Goal: Task Accomplishment & Management: Manage account settings

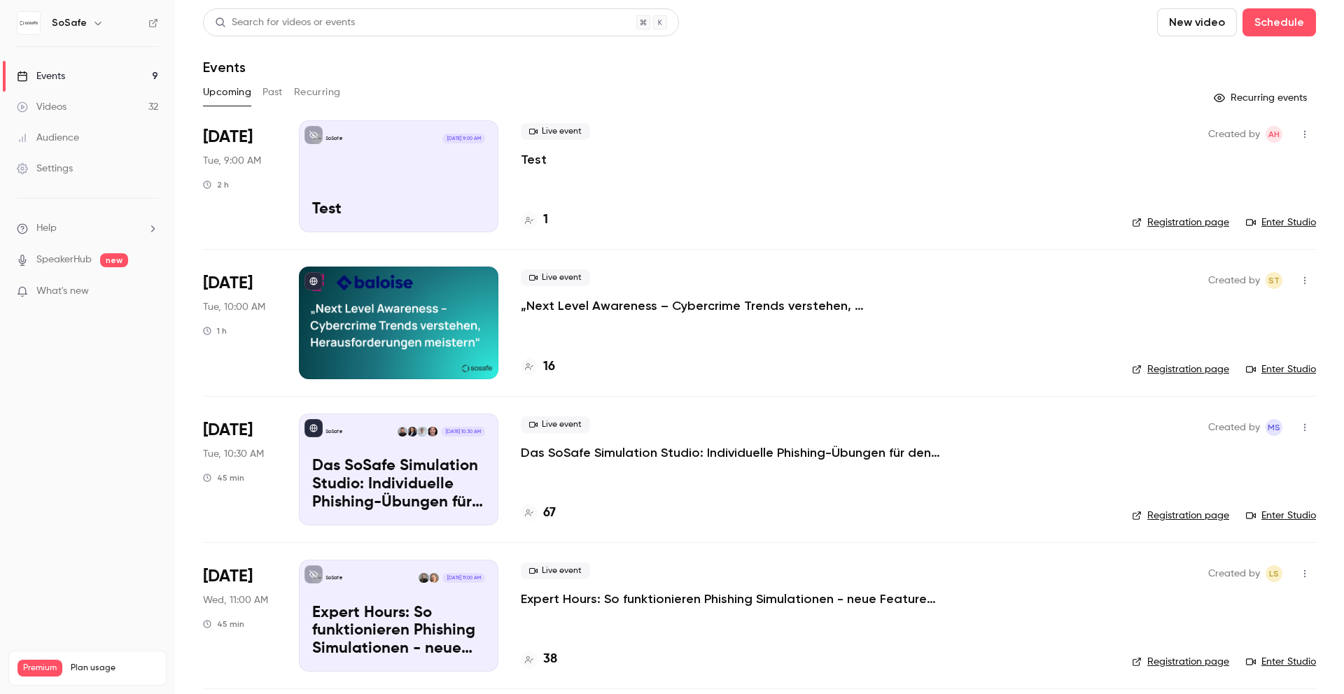
click at [1293, 216] on link "Enter Studio" at bounding box center [1281, 223] width 70 height 14
click at [1307, 129] on icon "button" at bounding box center [1304, 134] width 11 height 10
click at [1109, 214] on div at bounding box center [672, 347] width 1344 height 694
click at [1155, 222] on link "Registration page" at bounding box center [1180, 223] width 97 height 14
click at [1210, 223] on link "Registration page" at bounding box center [1180, 223] width 97 height 14
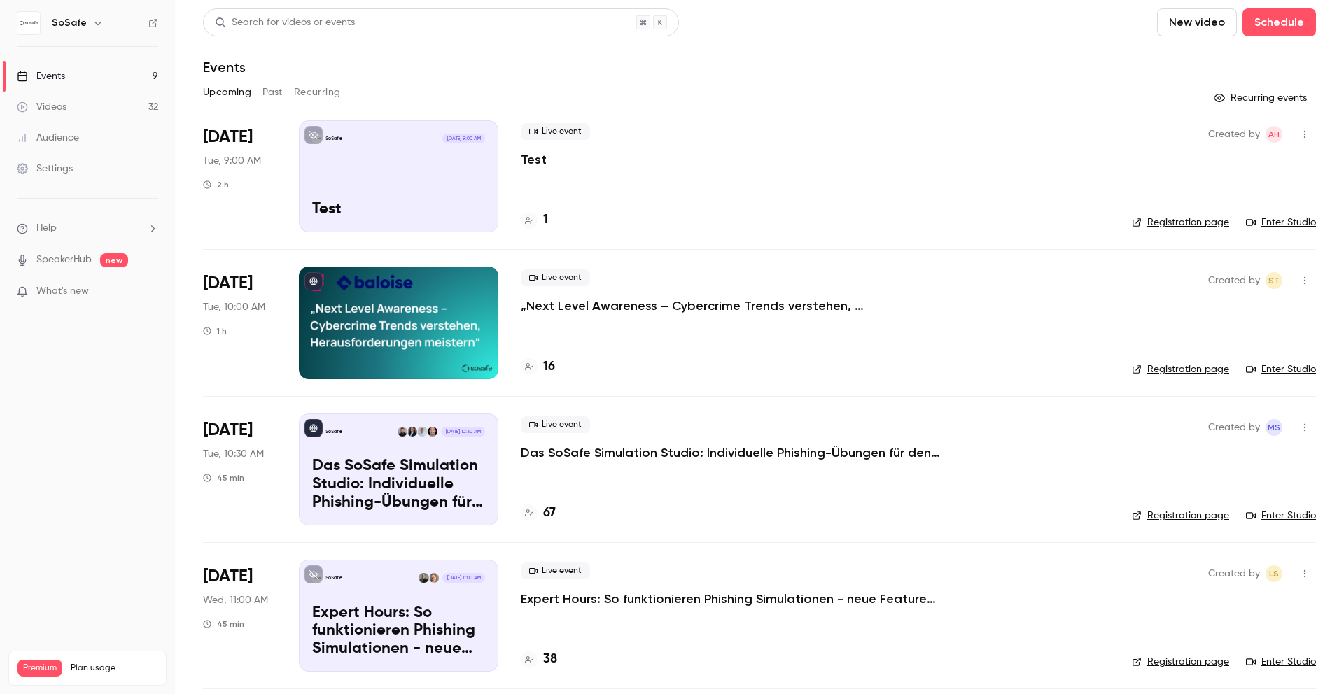
click at [1307, 123] on button "button" at bounding box center [1304, 134] width 22 height 22
click at [1119, 181] on div at bounding box center [672, 347] width 1344 height 694
click at [1300, 128] on button "button" at bounding box center [1304, 134] width 22 height 22
click at [1226, 318] on div "Delete" at bounding box center [1250, 316] width 106 height 14
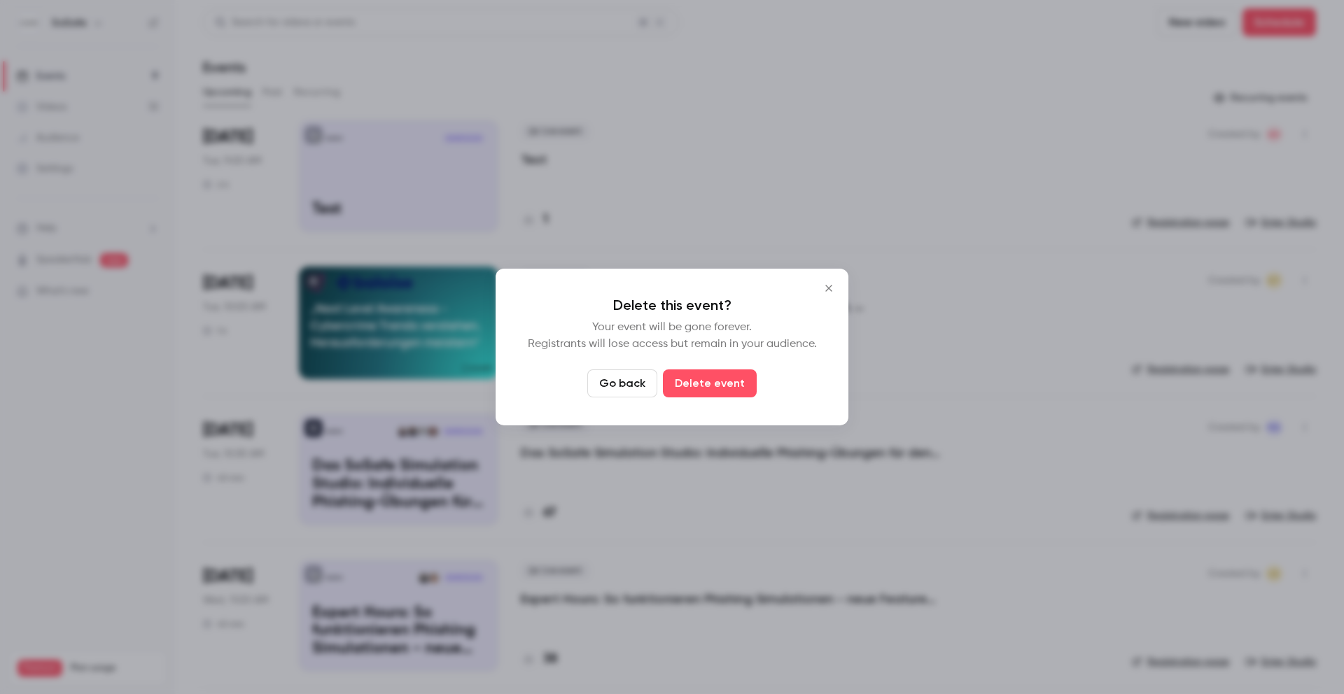
click at [831, 288] on icon "Close" at bounding box center [828, 288] width 17 height 11
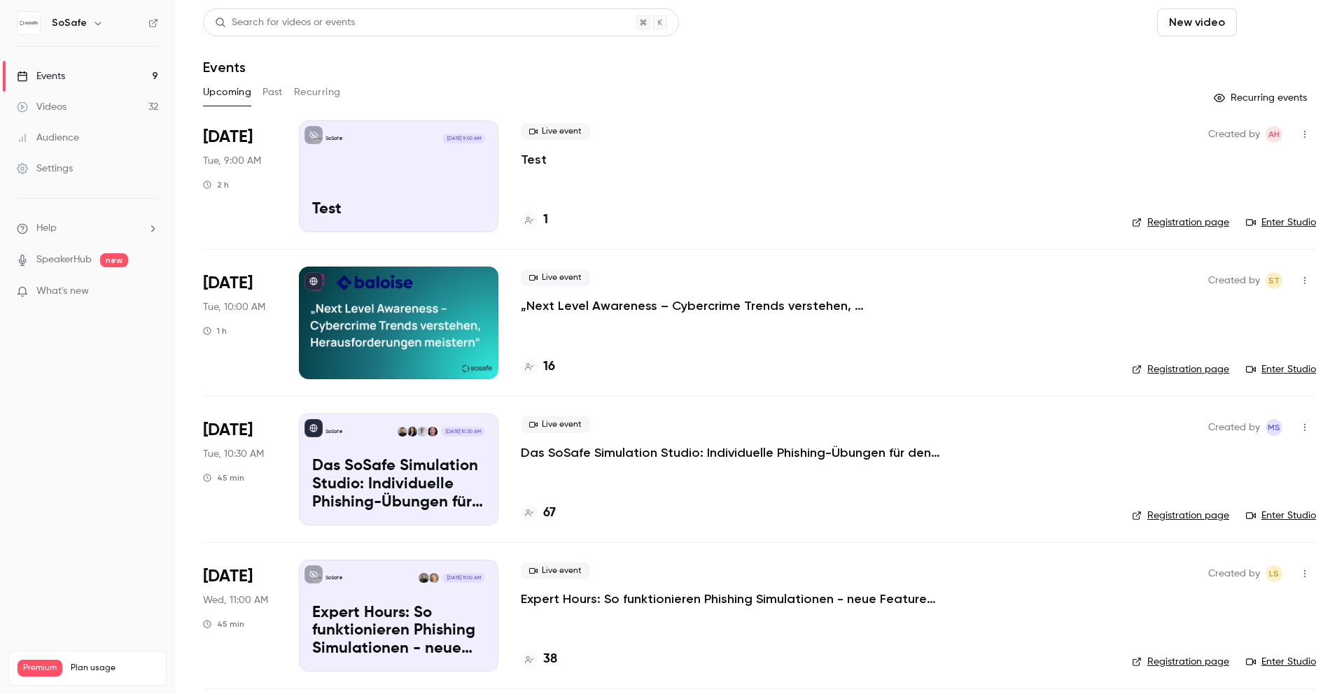
click at [1278, 19] on button "Schedule" at bounding box center [1278, 22] width 73 height 28
click at [1234, 61] on div "One time event" at bounding box center [1250, 61] width 106 height 14
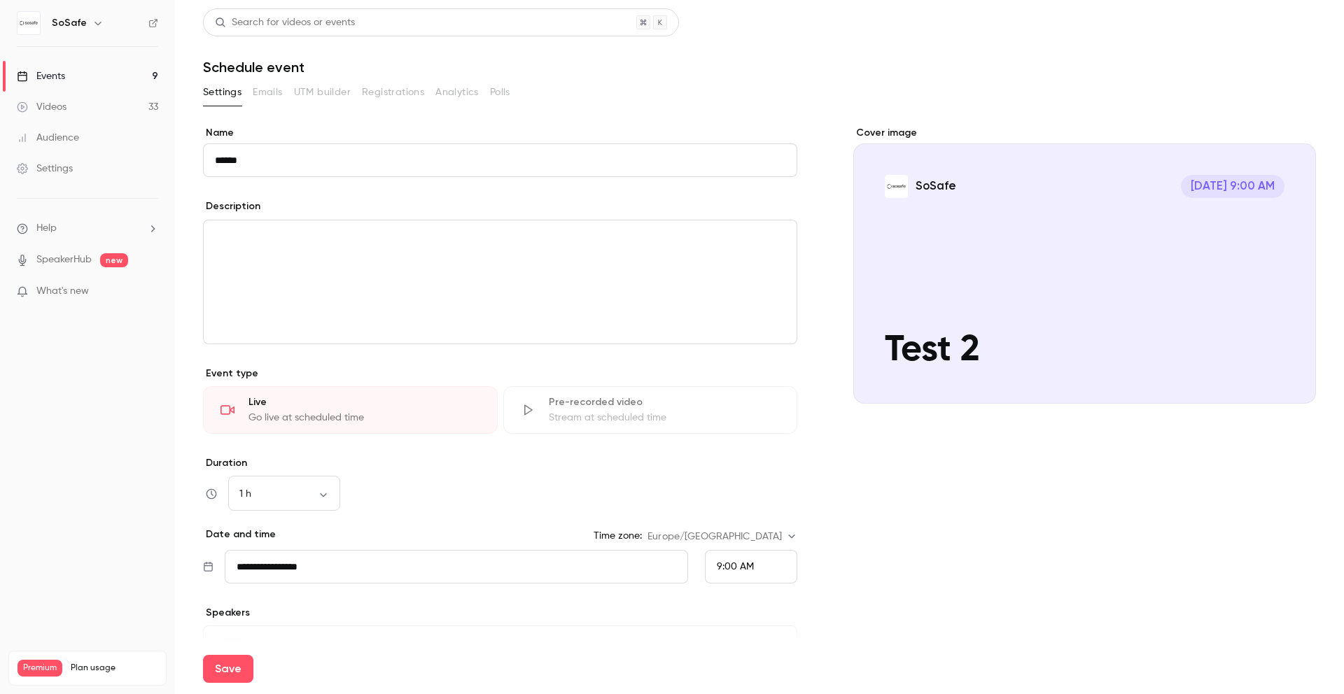
type input "******"
click at [549, 456] on label "Duration" at bounding box center [500, 463] width 594 height 14
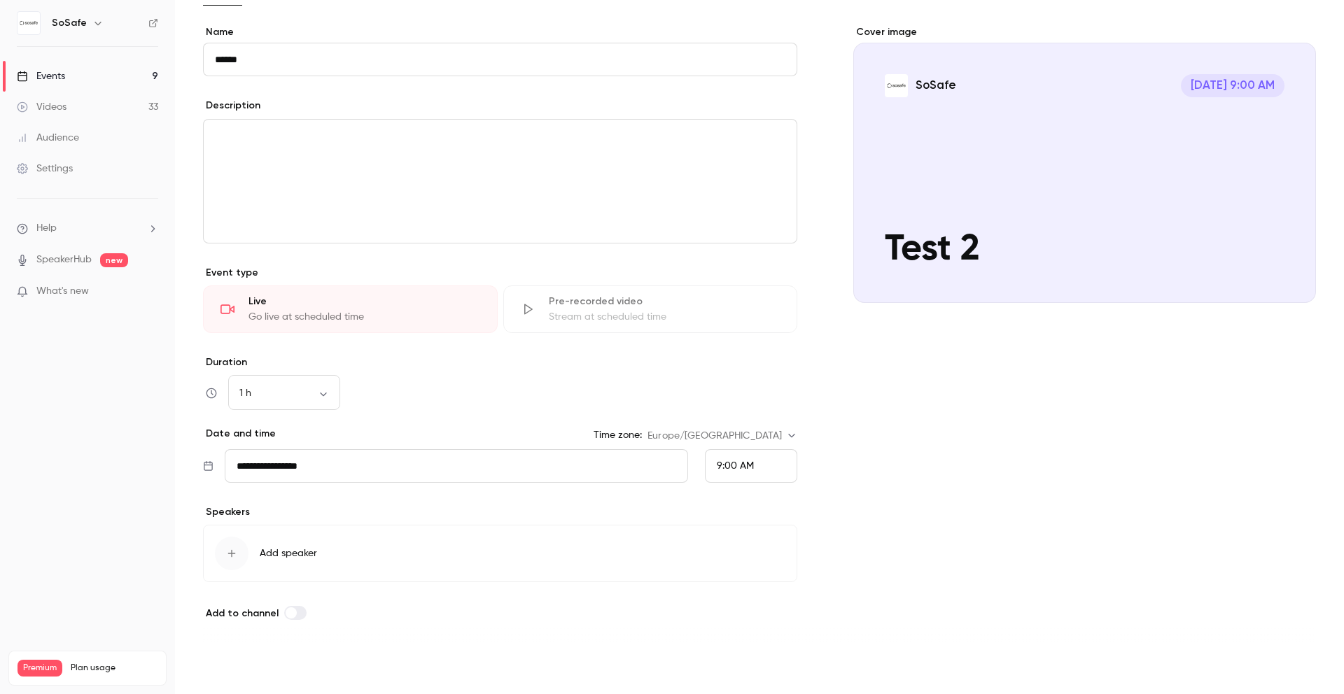
click at [230, 675] on button "Save" at bounding box center [228, 669] width 50 height 28
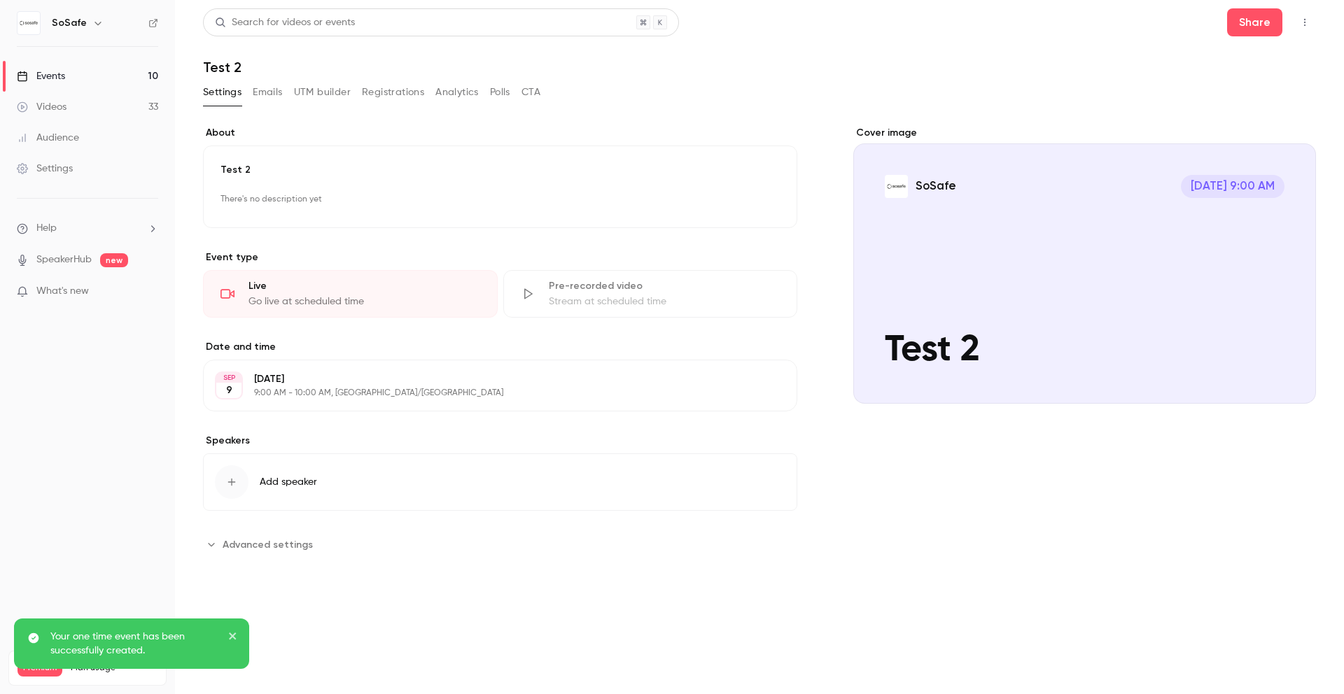
click at [1315, 18] on button "button" at bounding box center [1304, 22] width 22 height 22
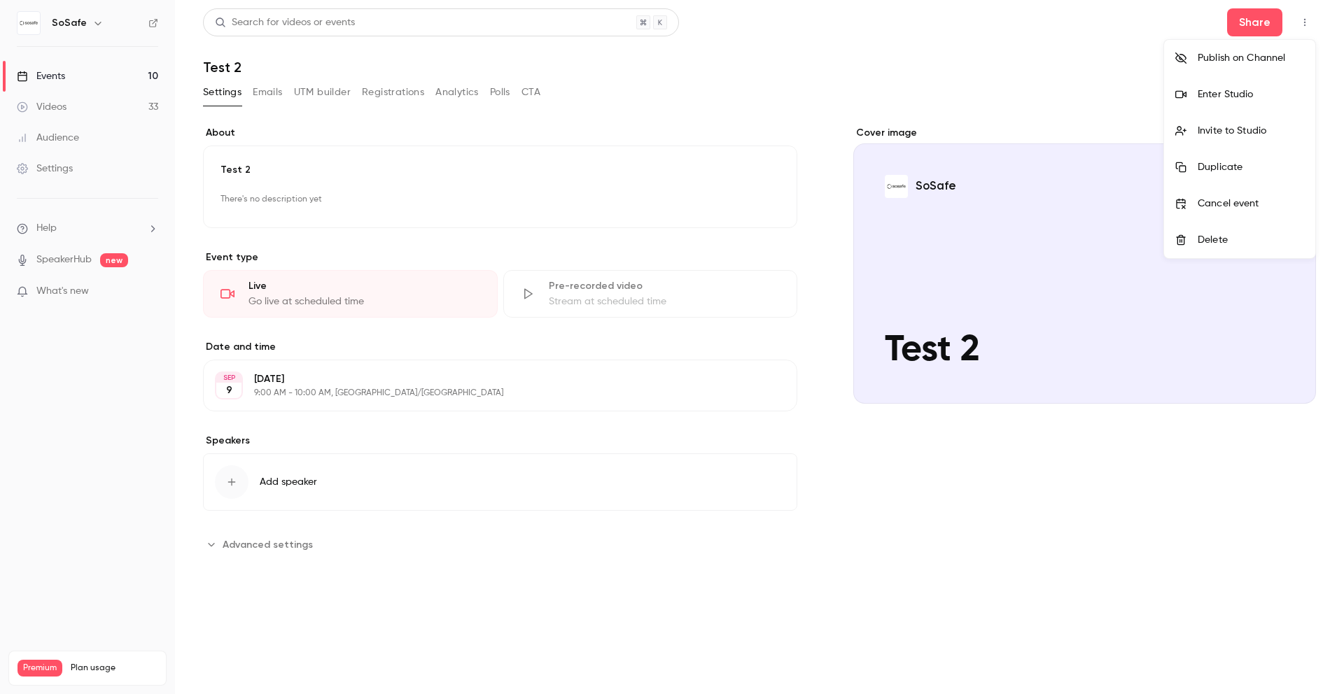
click at [57, 51] on div at bounding box center [672, 347] width 1344 height 694
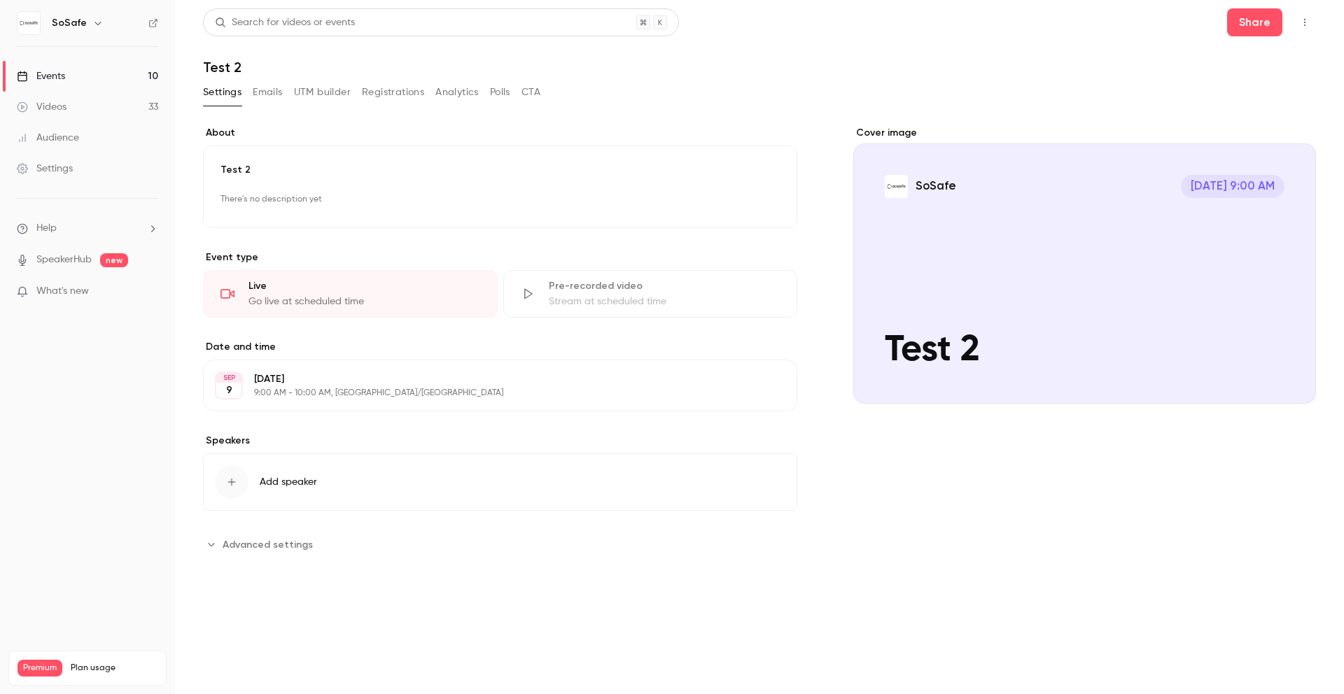
click at [56, 65] on link "Events 10" at bounding box center [87, 76] width 175 height 31
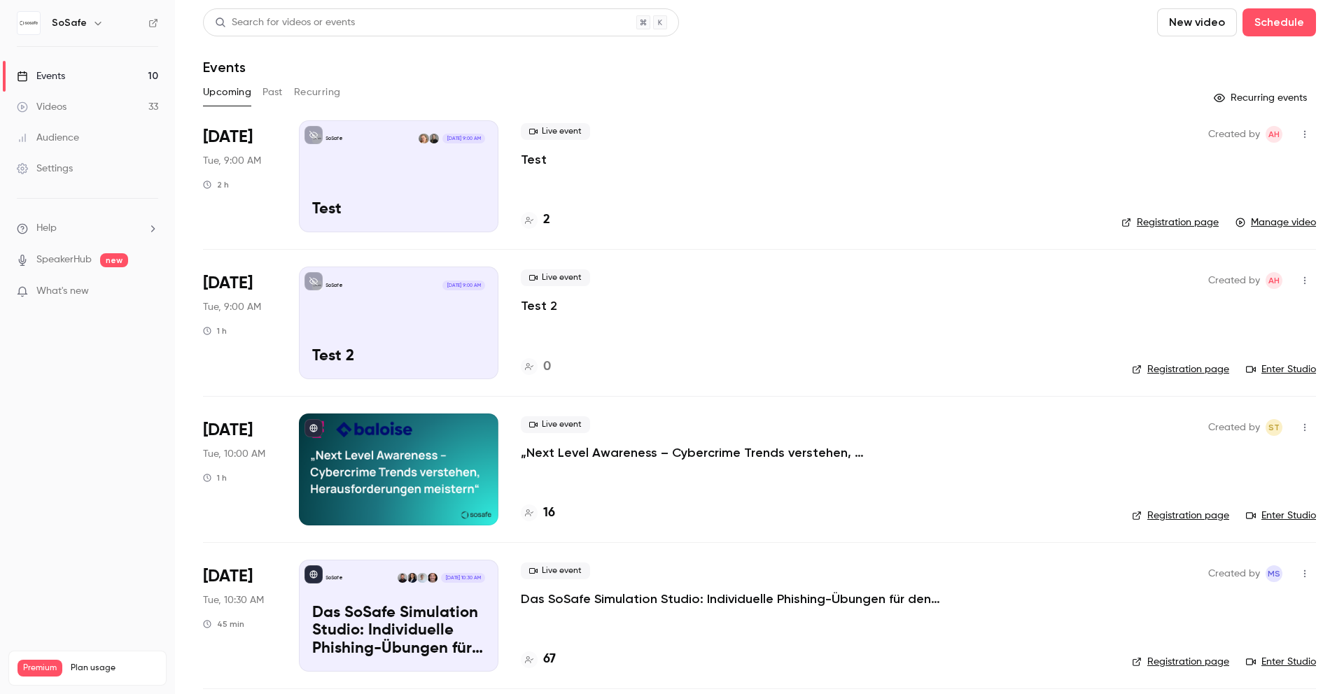
click at [1214, 366] on link "Registration page" at bounding box center [1180, 370] width 97 height 14
click at [1307, 277] on icon "button" at bounding box center [1304, 281] width 11 height 10
click at [1307, 278] on div at bounding box center [672, 347] width 1344 height 694
click at [1278, 374] on link "Enter Studio" at bounding box center [1281, 370] width 70 height 14
click at [1305, 132] on icon "button" at bounding box center [1304, 134] width 11 height 10
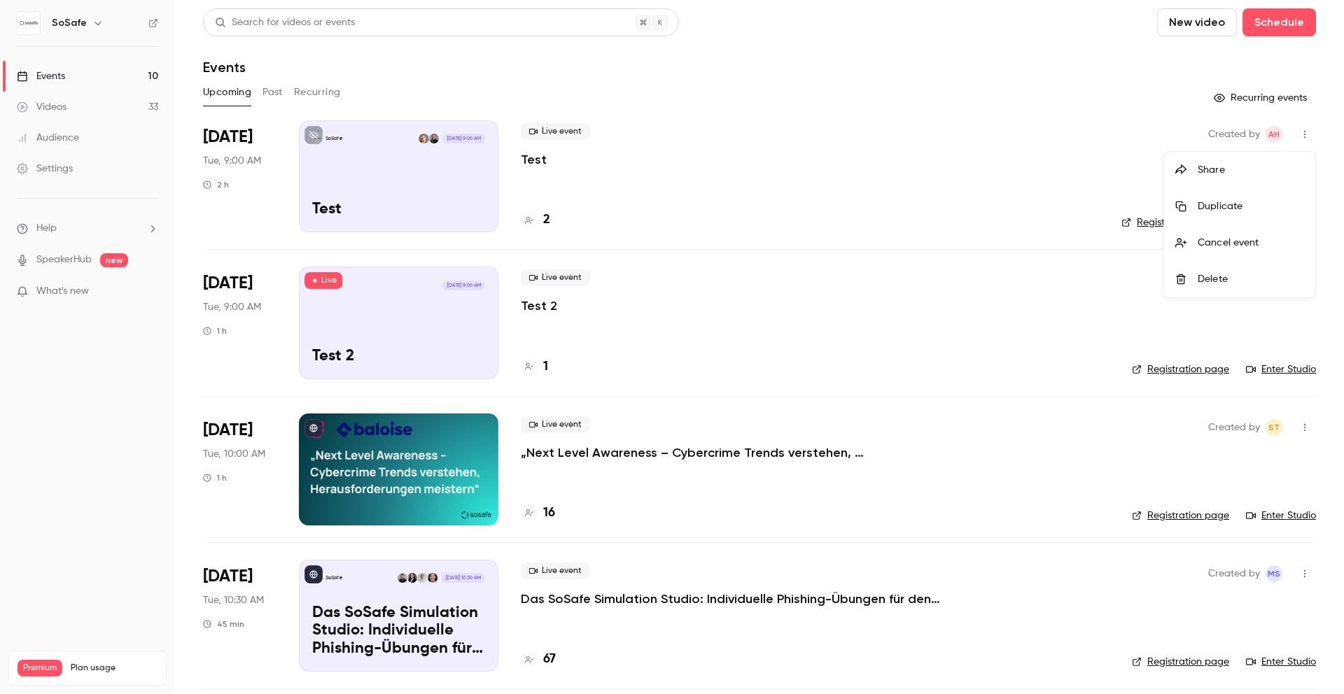
click at [543, 222] on div at bounding box center [672, 347] width 1344 height 694
click at [531, 221] on icon at bounding box center [529, 220] width 8 height 8
click at [1303, 135] on icon "button" at bounding box center [1304, 134] width 11 height 10
click at [1216, 286] on div "Delete" at bounding box center [1250, 279] width 106 height 14
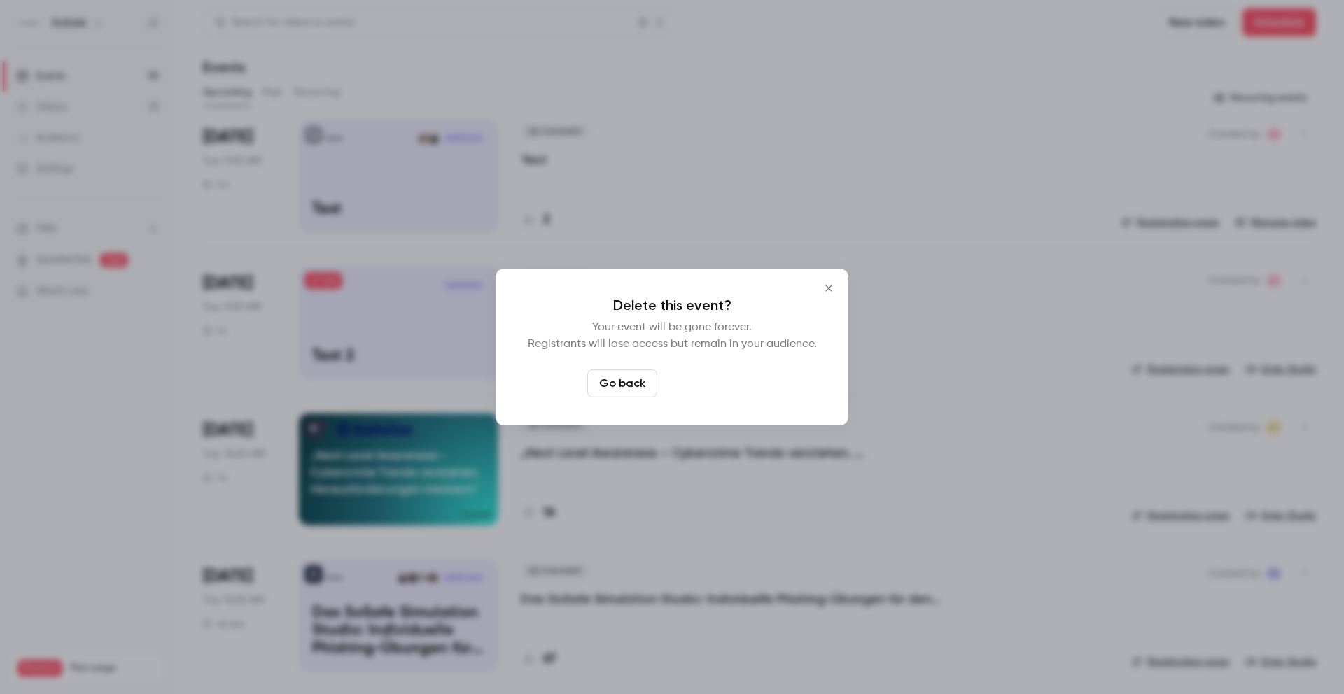
click at [729, 375] on button "Delete event" at bounding box center [710, 384] width 94 height 28
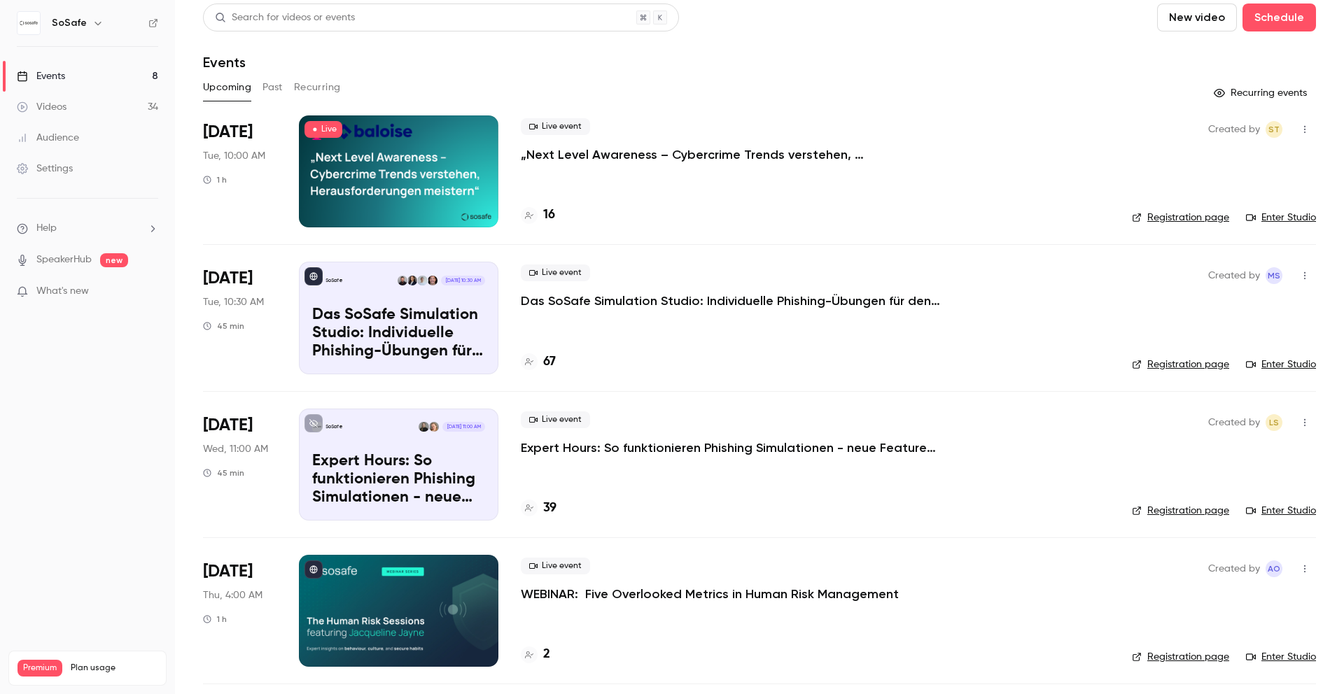
scroll to position [6, 0]
click at [1183, 507] on link "Registration page" at bounding box center [1180, 510] width 97 height 14
